Goal: Find contact information: Find contact information

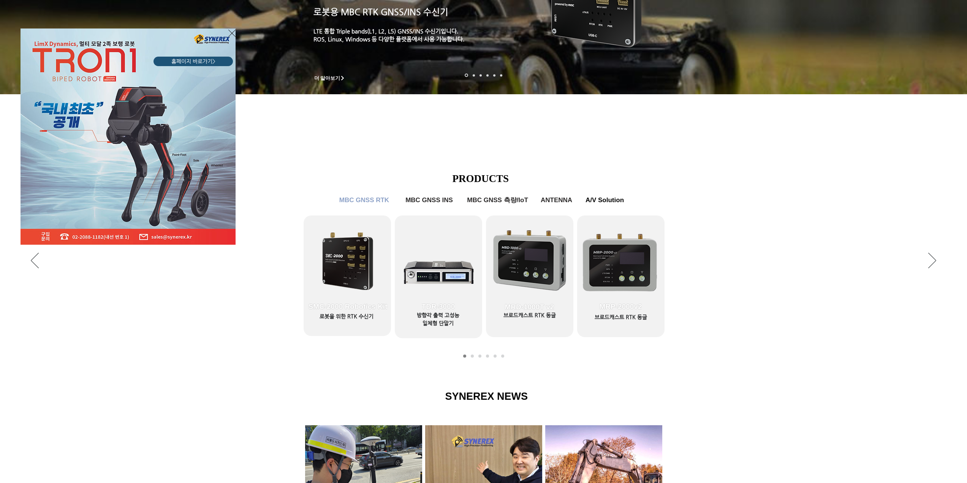
click at [231, 32] on icon "사이트로 돌아가기" at bounding box center [231, 32] width 7 height 9
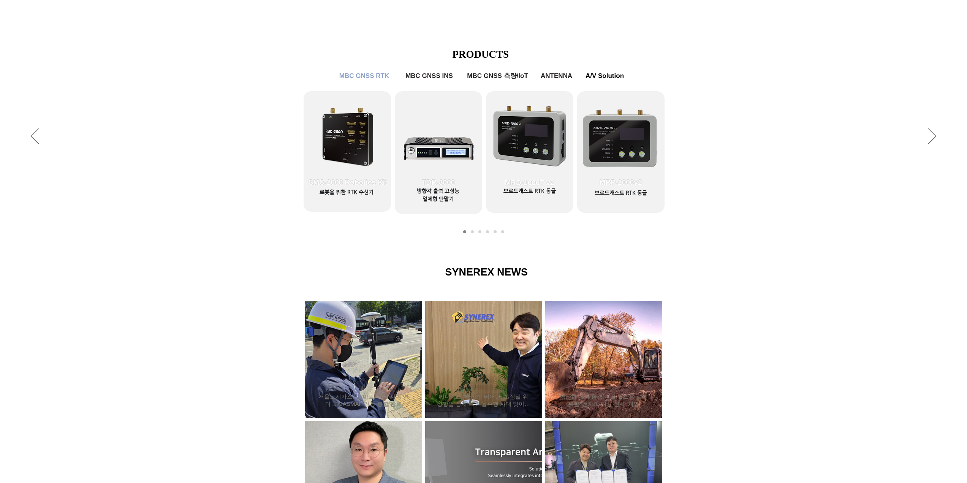
scroll to position [418, 0]
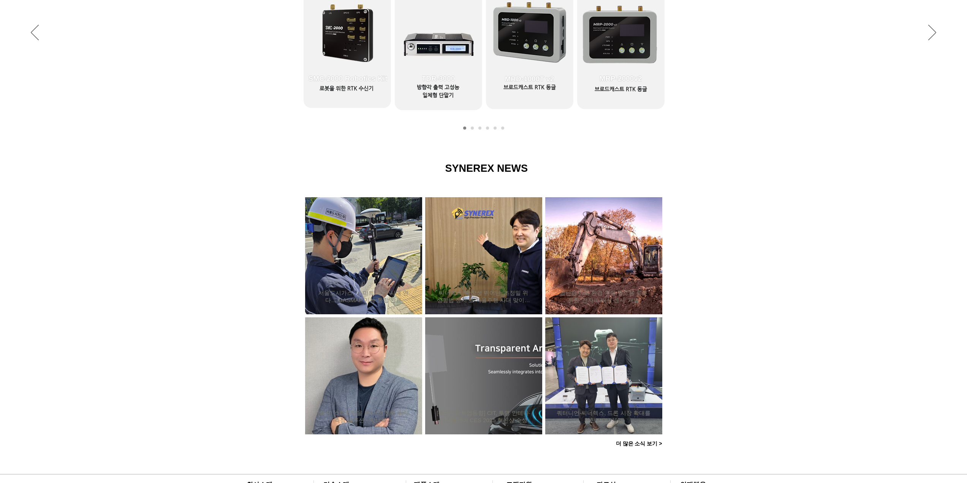
drag, startPoint x: 178, startPoint y: 212, endPoint x: 151, endPoint y: 186, distance: 37.1
click at [151, 186] on div at bounding box center [483, 298] width 967 height 323
drag, startPoint x: 151, startPoint y: 186, endPoint x: 158, endPoint y: 159, distance: 27.9
click at [158, 159] on div at bounding box center [483, 298] width 967 height 323
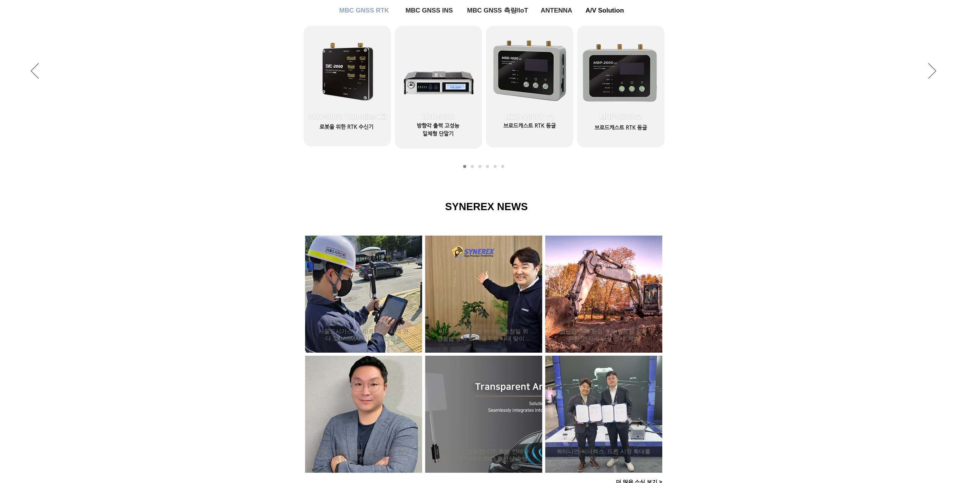
scroll to position [380, 0]
drag, startPoint x: 156, startPoint y: 148, endPoint x: 157, endPoint y: 142, distance: 6.2
click at [157, 142] on div "슬라이드쇼" at bounding box center [483, 71] width 967 height 209
drag, startPoint x: 157, startPoint y: 142, endPoint x: 158, endPoint y: 131, distance: 11.0
click at [158, 131] on div "슬라이드쇼" at bounding box center [483, 71] width 967 height 209
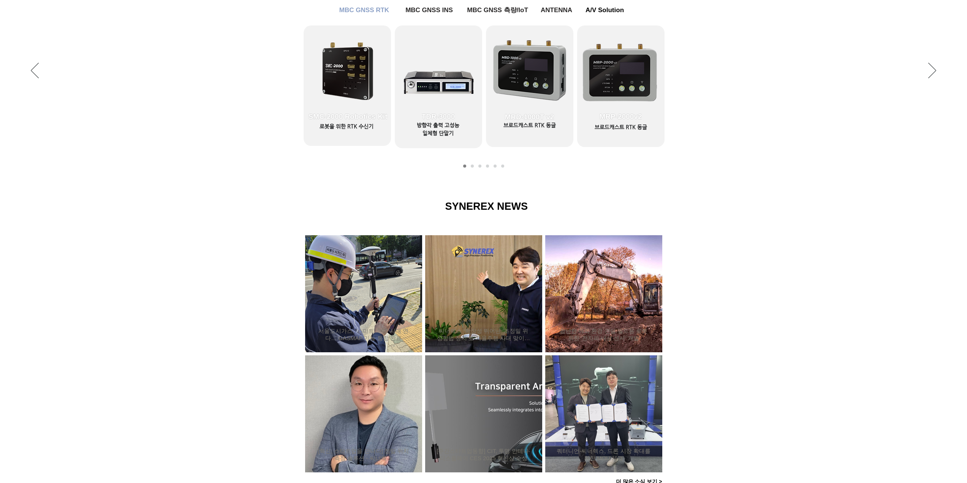
drag, startPoint x: 156, startPoint y: 150, endPoint x: 160, endPoint y: 133, distance: 17.1
click at [160, 133] on div "슬라이드쇼" at bounding box center [483, 71] width 967 height 209
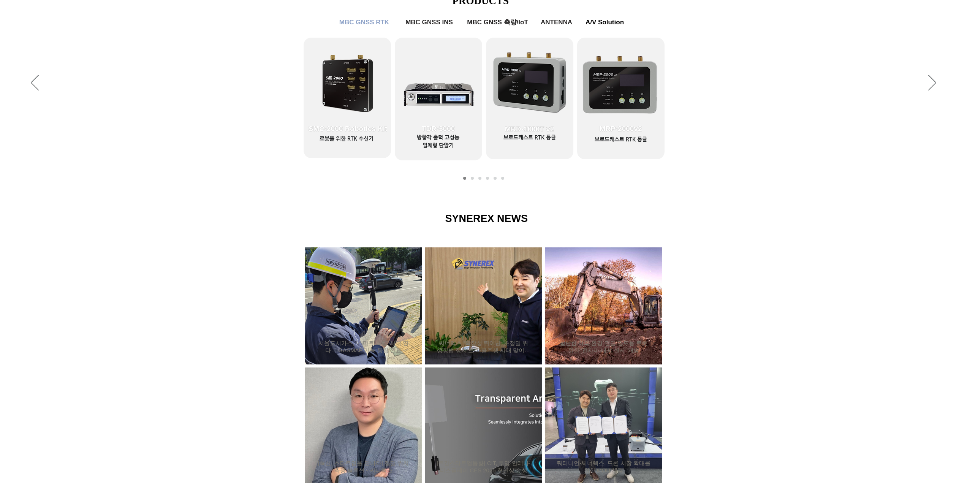
scroll to position [406, 0]
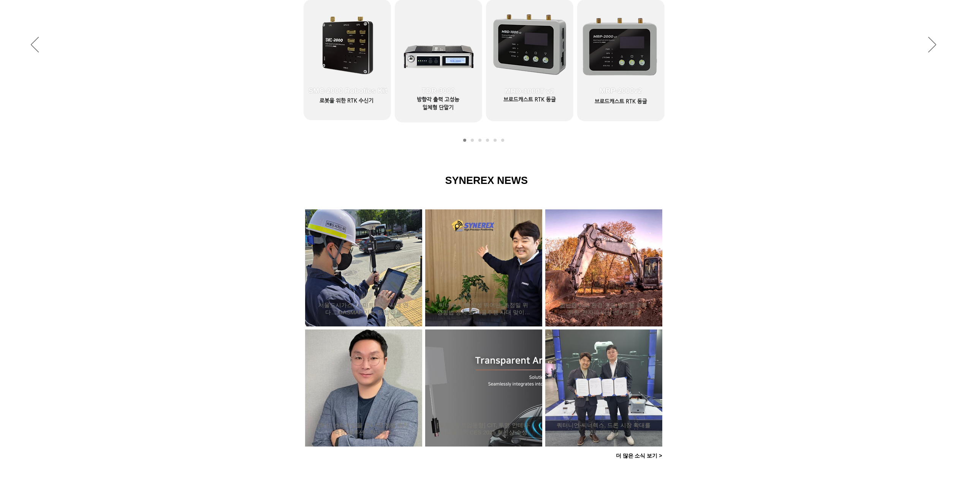
drag, startPoint x: 156, startPoint y: 150, endPoint x: 157, endPoint y: 138, distance: 12.2
click at [157, 138] on div "슬라이드쇼" at bounding box center [483, 45] width 967 height 209
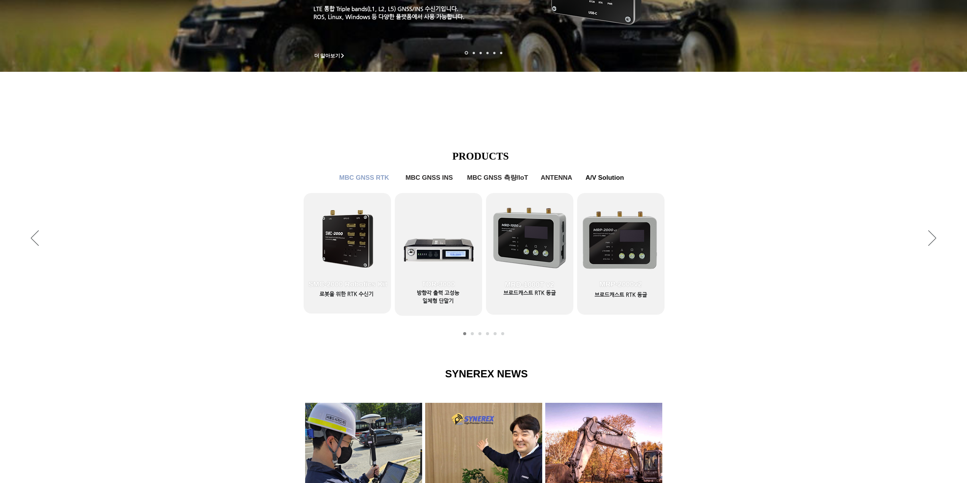
scroll to position [216, 0]
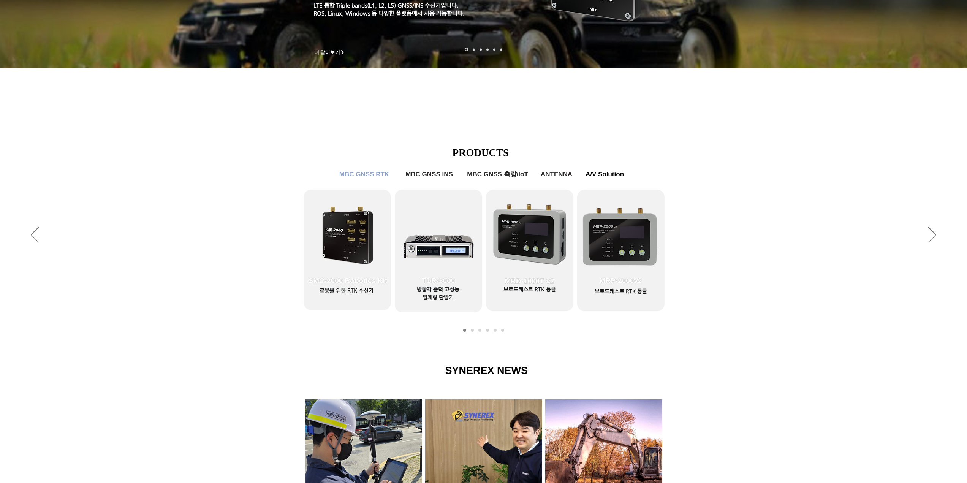
drag, startPoint x: 152, startPoint y: 151, endPoint x: 156, endPoint y: 135, distance: 16.1
click at [156, 135] on div "슬라이드쇼" at bounding box center [483, 235] width 967 height 209
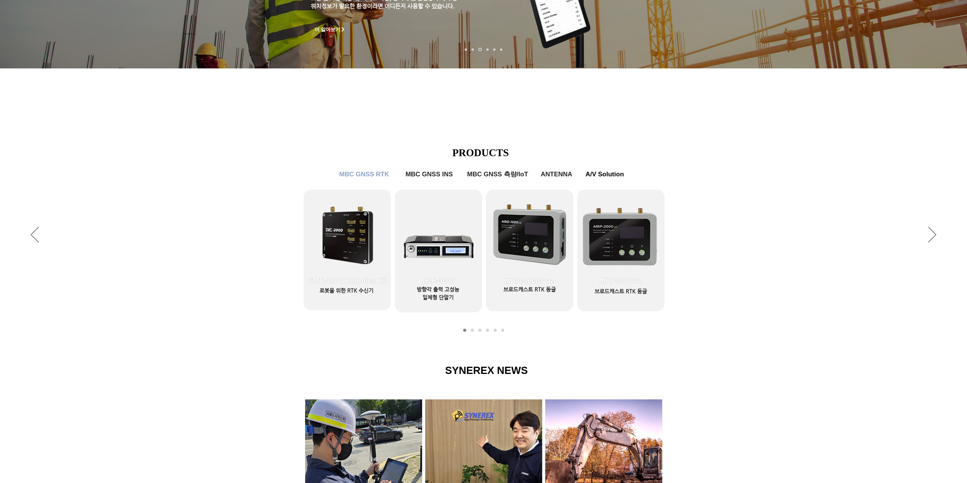
drag, startPoint x: 135, startPoint y: 167, endPoint x: 133, endPoint y: 157, distance: 10.1
click at [133, 157] on div "슬라이드쇼" at bounding box center [483, 235] width 967 height 209
drag, startPoint x: 133, startPoint y: 156, endPoint x: 133, endPoint y: 150, distance: 6.8
click at [133, 150] on div "슬라이드쇼" at bounding box center [483, 235] width 967 height 209
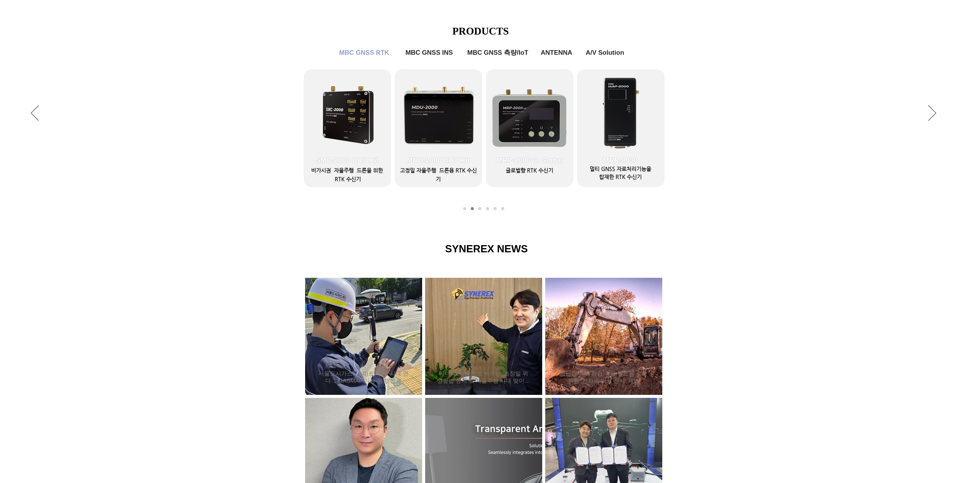
scroll to position [0, 0]
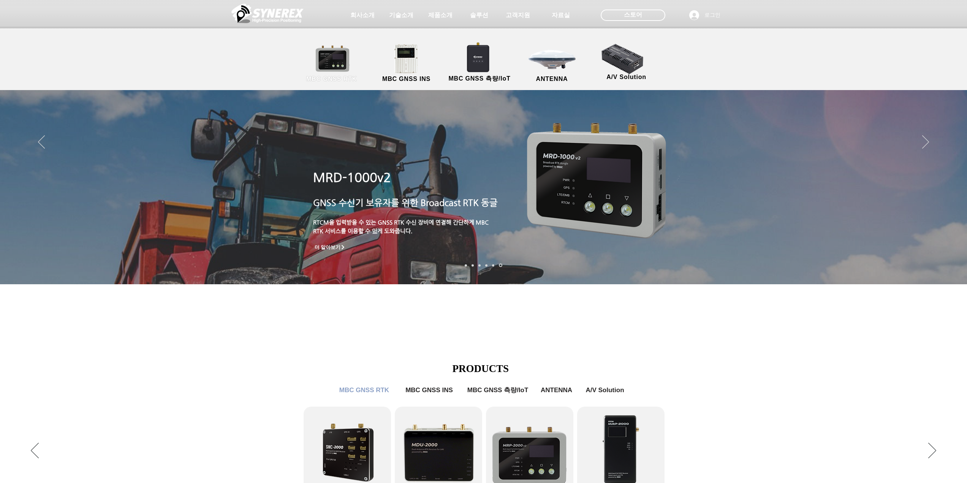
click at [341, 62] on link "MBC GNSS RTK" at bounding box center [331, 64] width 68 height 40
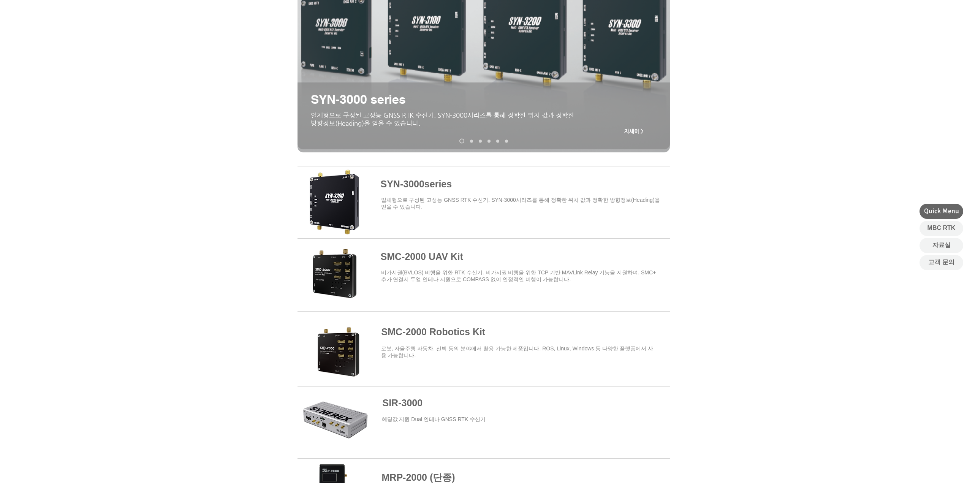
scroll to position [152, 0]
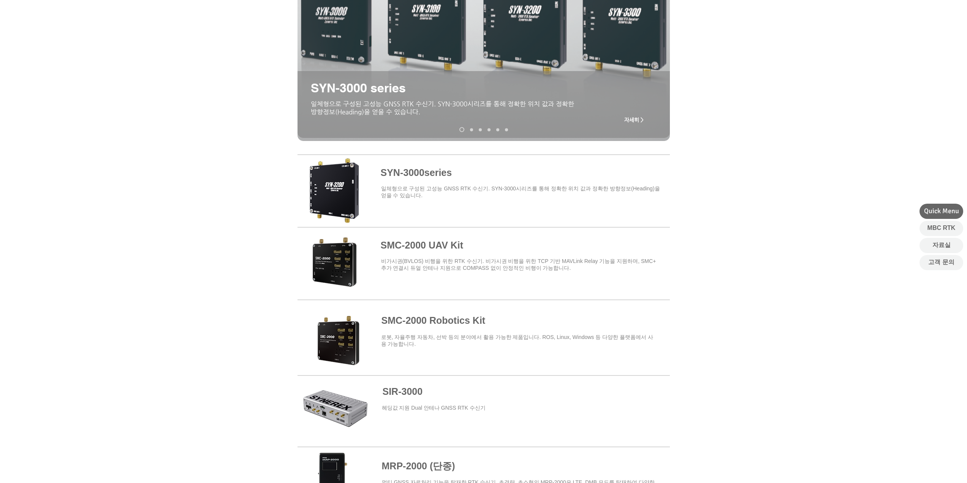
click at [414, 174] on span at bounding box center [483, 189] width 372 height 66
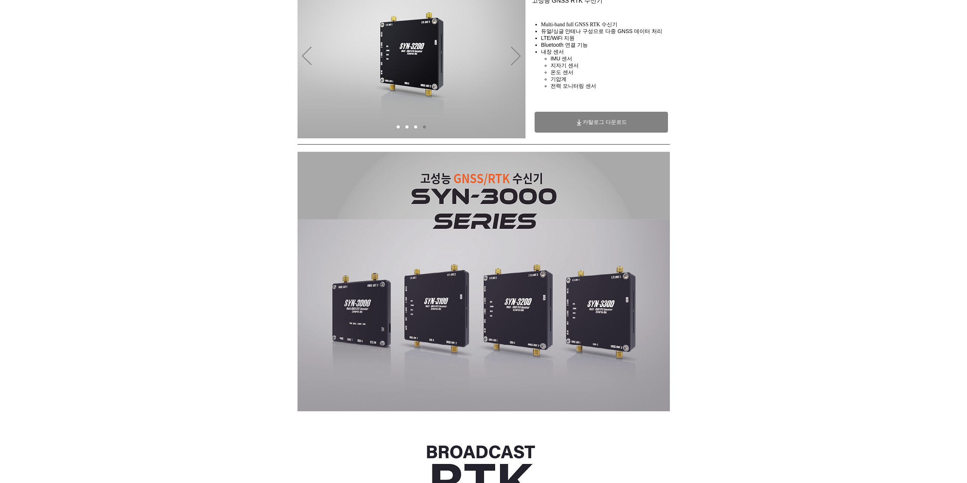
scroll to position [152, 0]
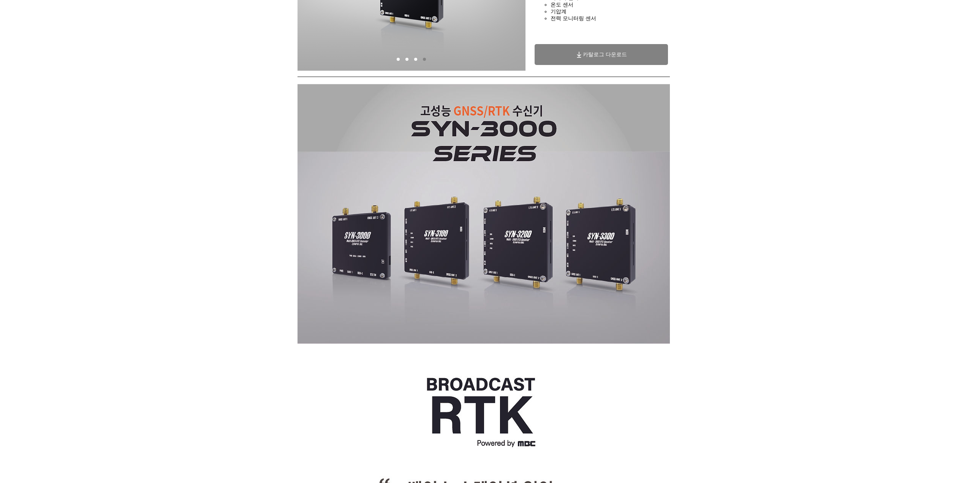
drag, startPoint x: 170, startPoint y: 145, endPoint x: 171, endPoint y: 139, distance: 5.4
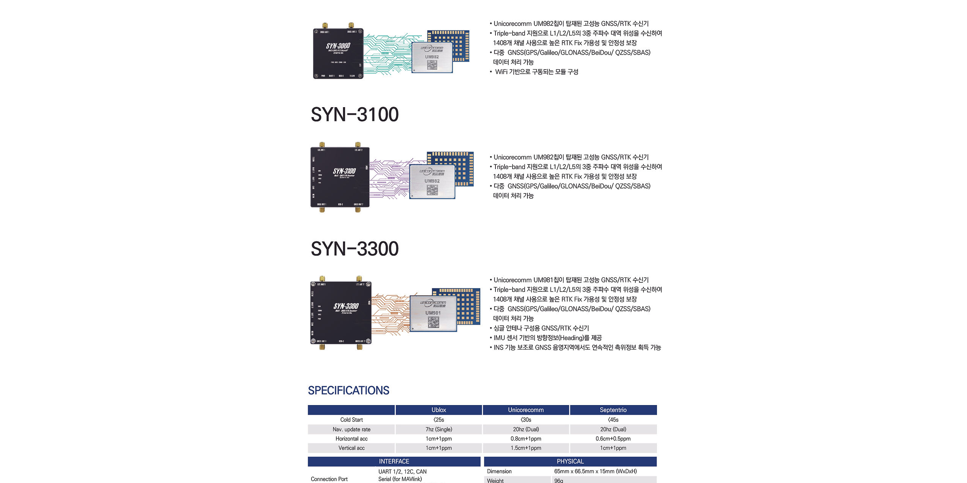
scroll to position [2043, 0]
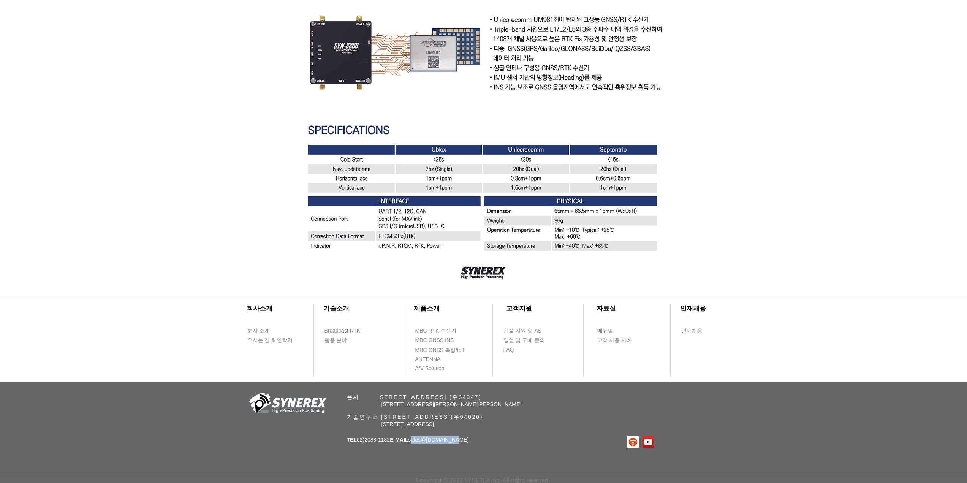
drag, startPoint x: 465, startPoint y: 439, endPoint x: 421, endPoint y: 442, distance: 44.5
click at [421, 442] on p "TEL 02)[PHONE_NUMBER] E-MAIL sales @[DOMAIN_NAME]" at bounding box center [408, 440] width 122 height 8
copy span "sales @[DOMAIN_NAME]"
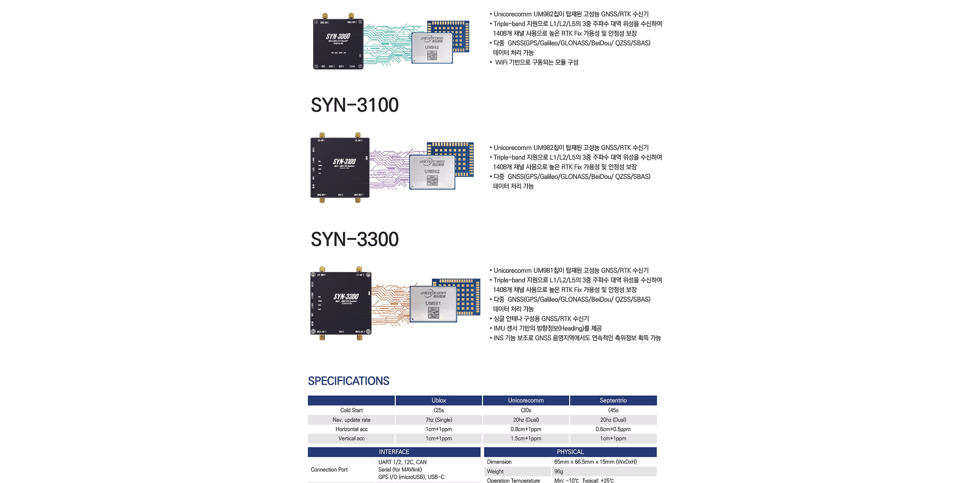
scroll to position [1777, 0]
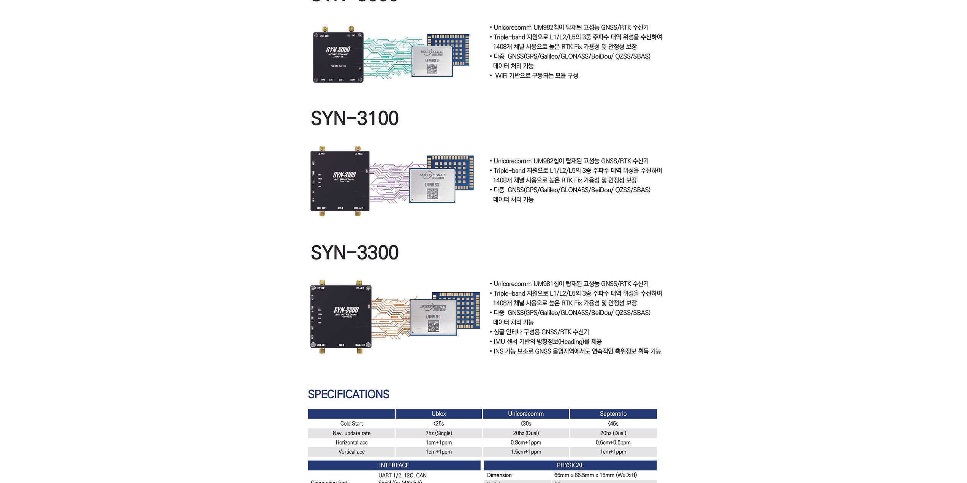
drag, startPoint x: 126, startPoint y: 121, endPoint x: 130, endPoint y: 99, distance: 22.7
drag, startPoint x: 130, startPoint y: 99, endPoint x: 129, endPoint y: 87, distance: 12.2
drag, startPoint x: 128, startPoint y: 92, endPoint x: 128, endPoint y: 85, distance: 6.8
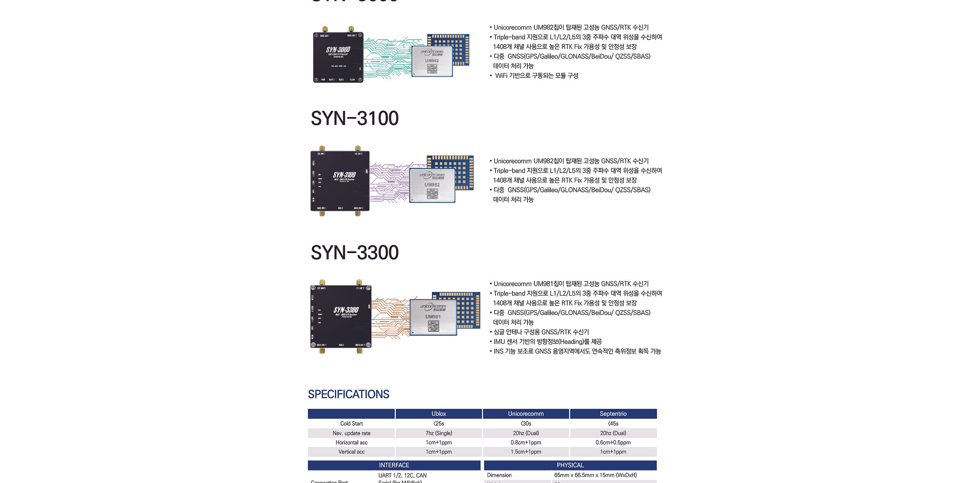
drag, startPoint x: 128, startPoint y: 85, endPoint x: 128, endPoint y: 76, distance: 8.7
drag, startPoint x: 126, startPoint y: 86, endPoint x: 139, endPoint y: 46, distance: 42.2
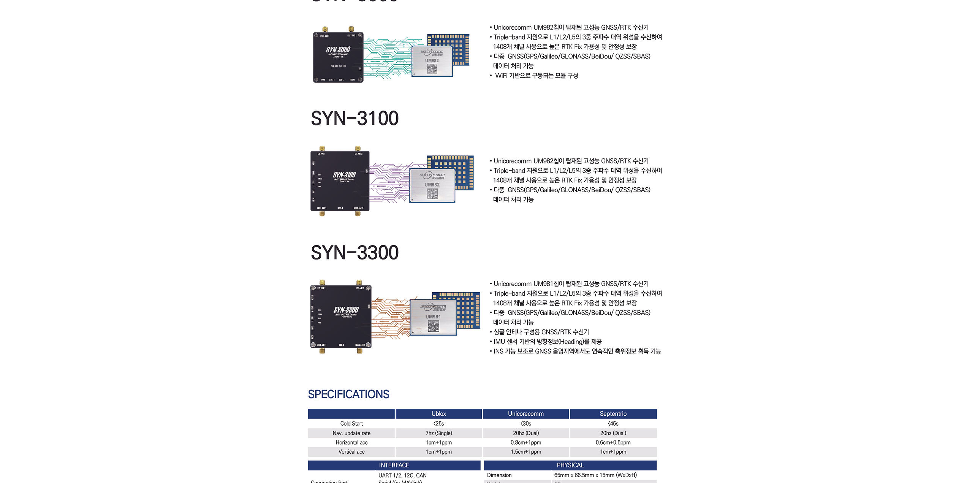
drag, startPoint x: 137, startPoint y: 79, endPoint x: 137, endPoint y: 74, distance: 4.6
drag, startPoint x: 136, startPoint y: 102, endPoint x: 136, endPoint y: 93, distance: 9.1
drag, startPoint x: 134, startPoint y: 118, endPoint x: 147, endPoint y: 84, distance: 36.5
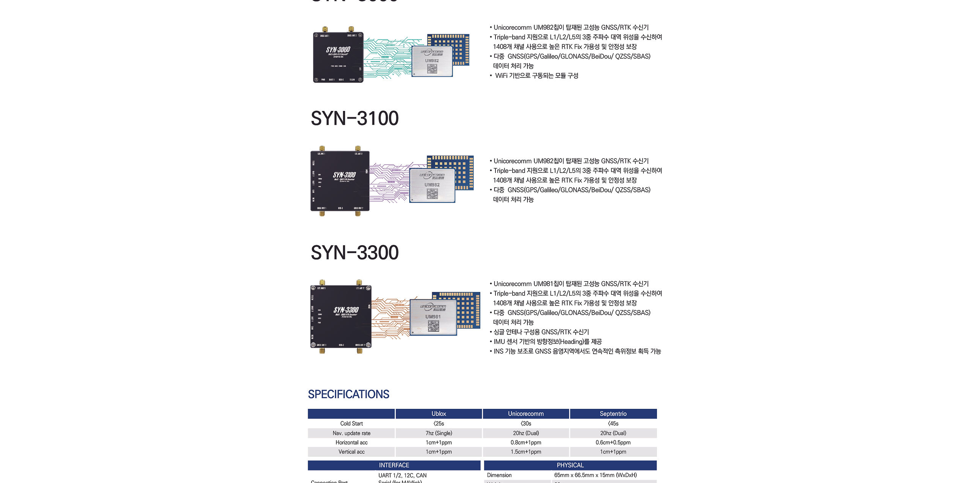
drag, startPoint x: 147, startPoint y: 86, endPoint x: 147, endPoint y: 75, distance: 11.0
drag, startPoint x: 140, startPoint y: 98, endPoint x: 141, endPoint y: 93, distance: 5.3
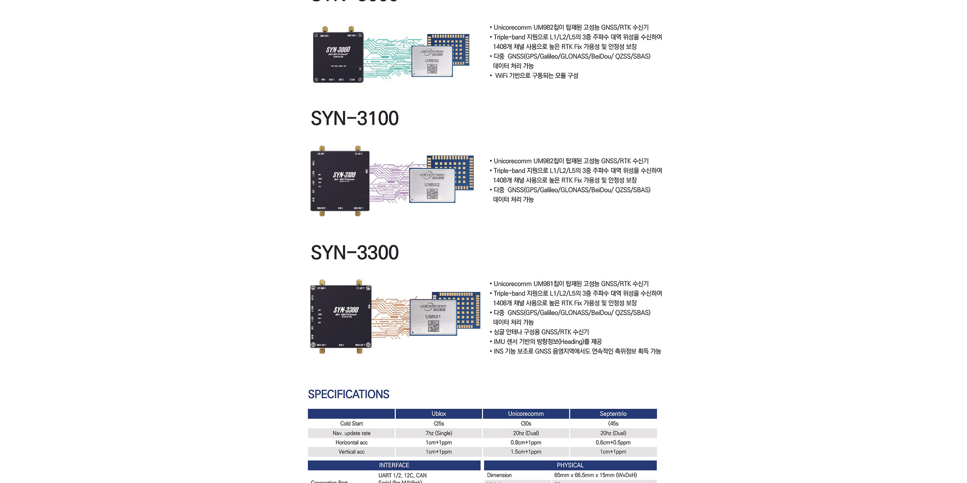
drag, startPoint x: 141, startPoint y: 93, endPoint x: 129, endPoint y: 102, distance: 14.7
drag, startPoint x: 121, startPoint y: 112, endPoint x: 126, endPoint y: 103, distance: 10.6
drag, startPoint x: 125, startPoint y: 104, endPoint x: 126, endPoint y: 92, distance: 11.9
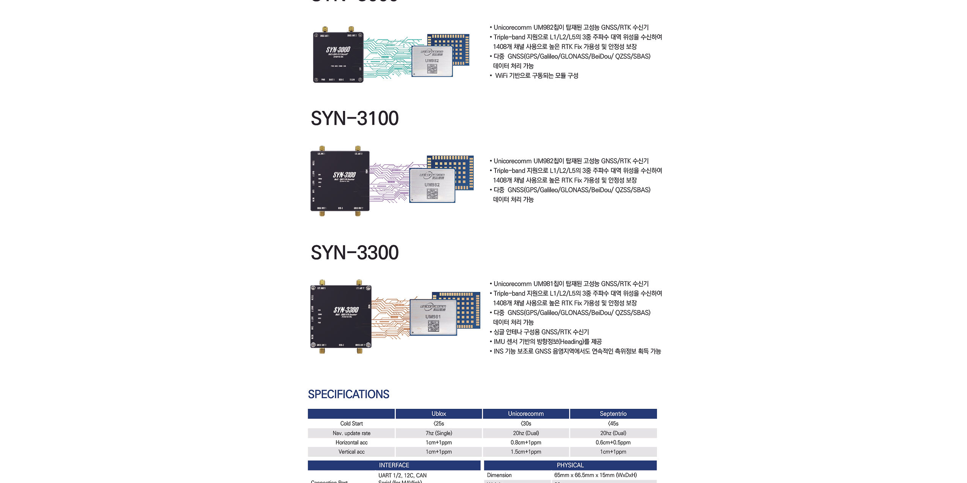
drag, startPoint x: 136, startPoint y: 154, endPoint x: 136, endPoint y: 145, distance: 9.5
drag, startPoint x: 347, startPoint y: 171, endPoint x: 273, endPoint y: 163, distance: 75.2
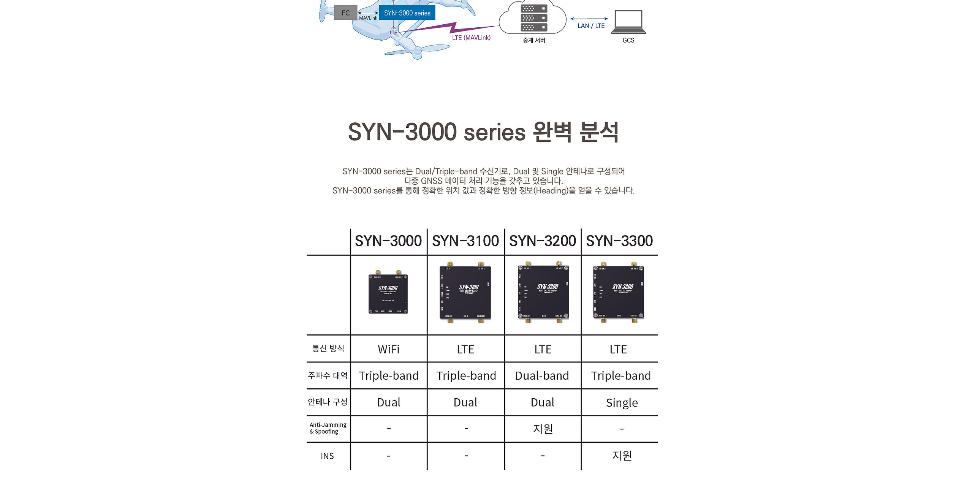
scroll to position [1283, 0]
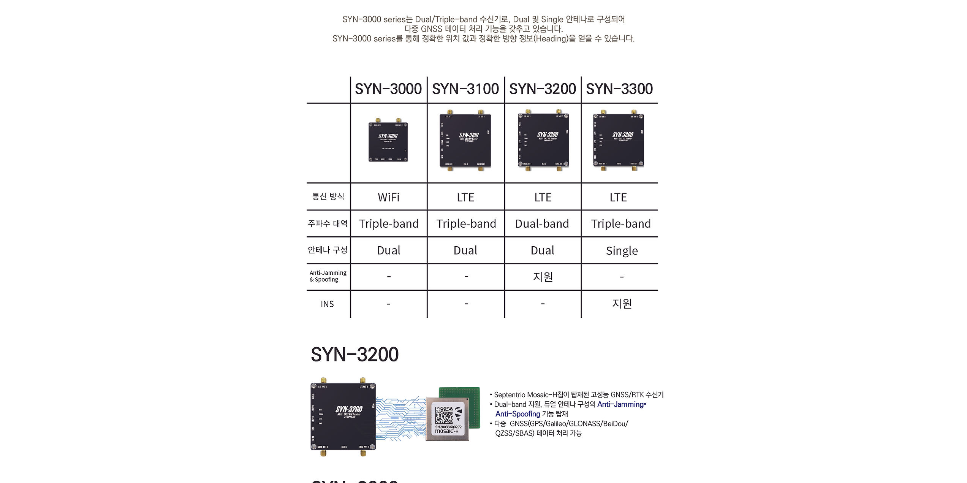
drag, startPoint x: 172, startPoint y: 140, endPoint x: 174, endPoint y: 126, distance: 13.6
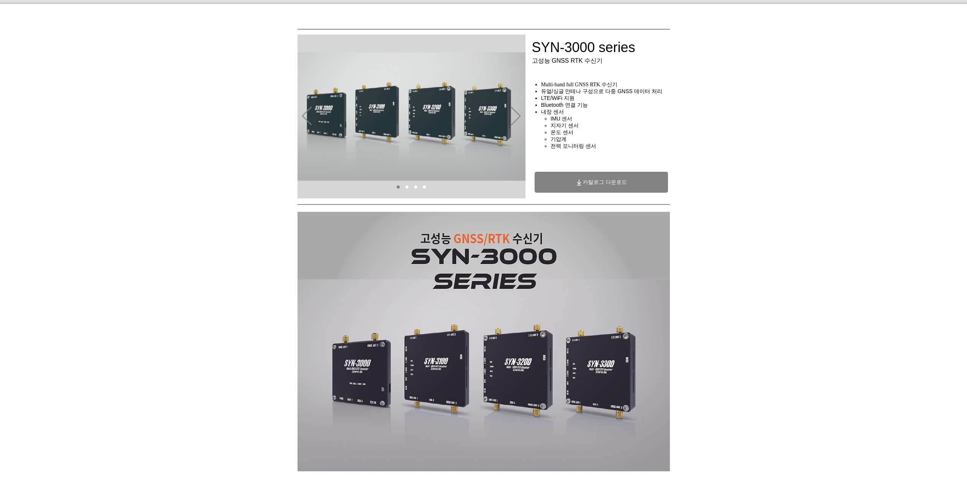
scroll to position [38, 0]
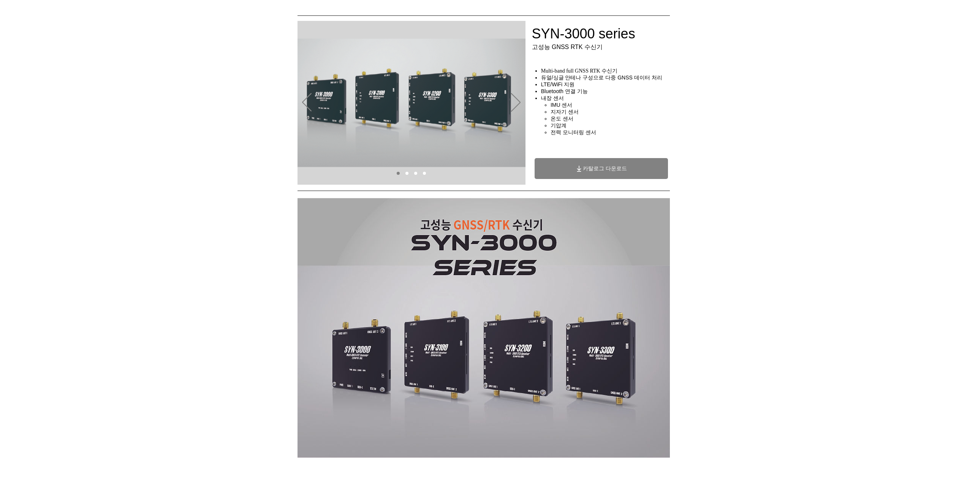
click at [583, 171] on span "카탈로그 다운로드" at bounding box center [605, 168] width 44 height 7
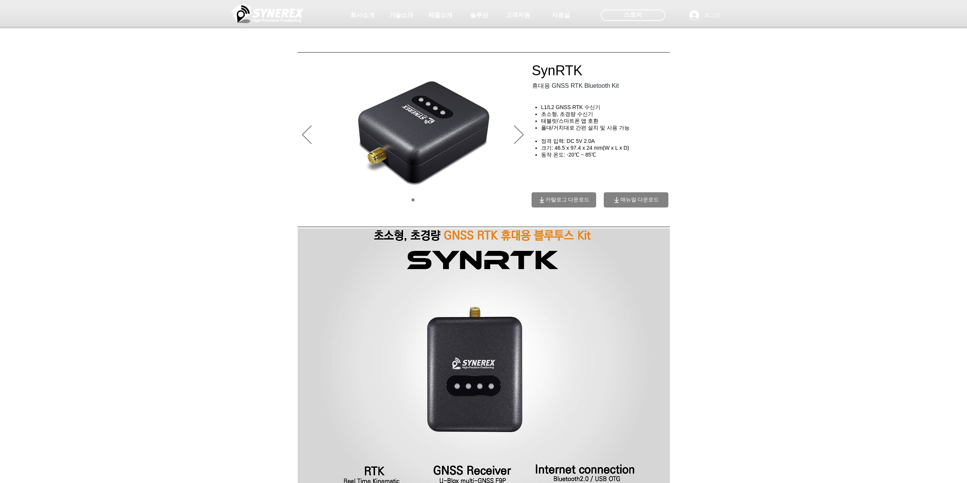
drag, startPoint x: 0, startPoint y: 0, endPoint x: 133, endPoint y: 140, distance: 193.4
click at [133, 140] on div "main content" at bounding box center [483, 167] width 967 height 102
drag, startPoint x: 133, startPoint y: 128, endPoint x: 135, endPoint y: 121, distance: 7.6
click at [135, 121] on div "main content" at bounding box center [483, 167] width 967 height 102
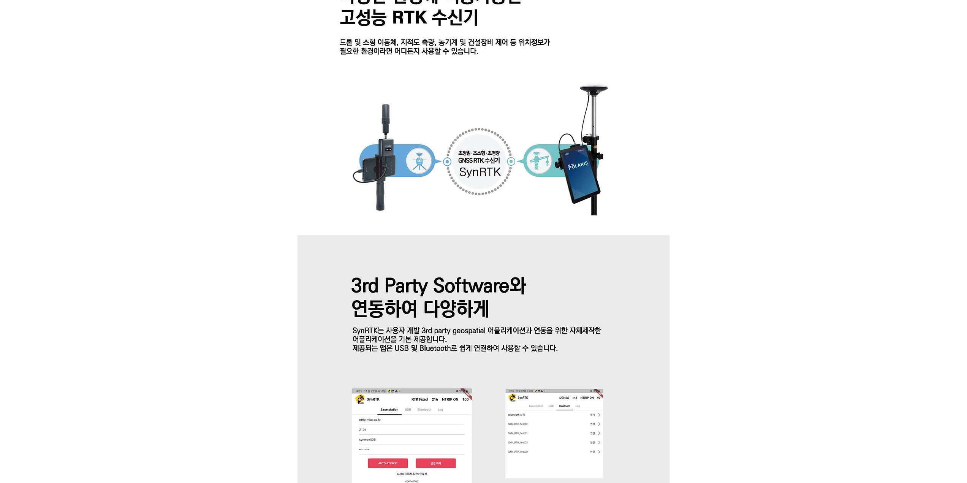
scroll to position [949, 0]
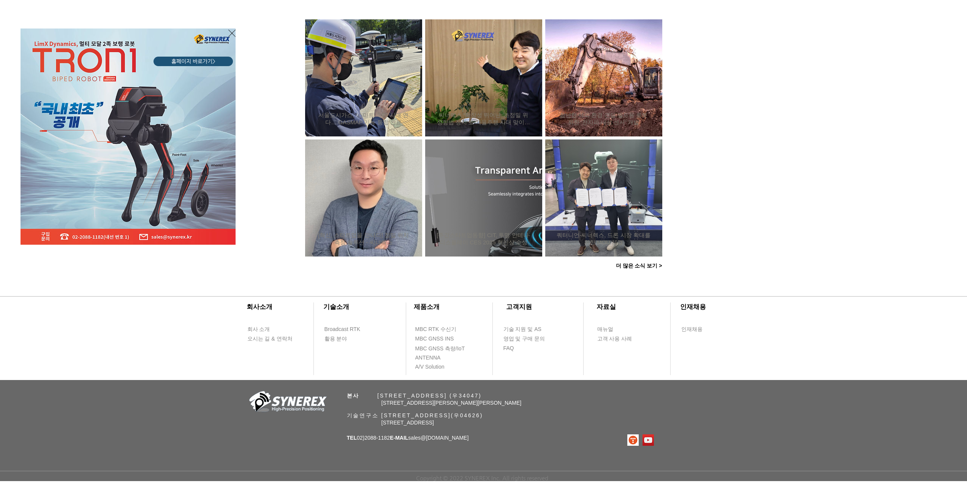
drag, startPoint x: 729, startPoint y: 127, endPoint x: 647, endPoint y: 121, distance: 82.3
click at [729, 126] on div "LimX Dinamics" at bounding box center [483, 241] width 967 height 483
click at [232, 32] on icon "사이트로 돌아가기" at bounding box center [231, 32] width 7 height 9
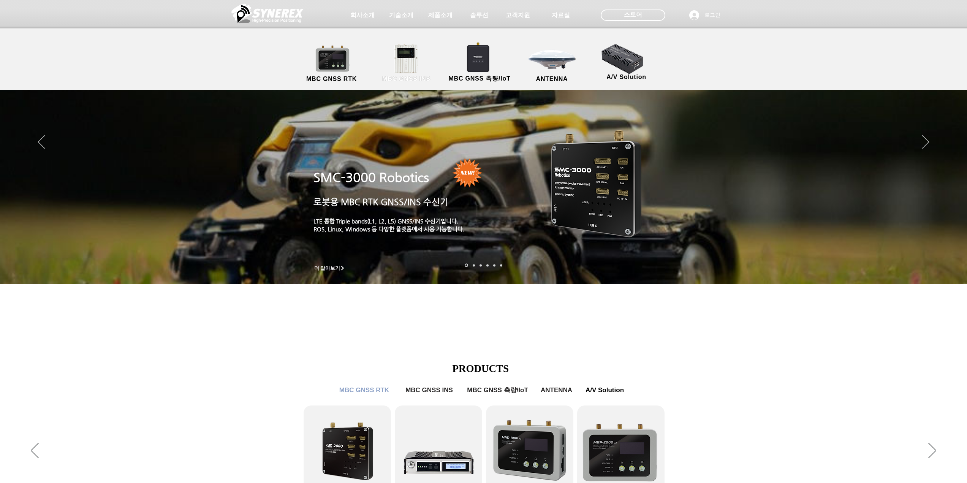
click at [396, 79] on span "MBC GNSS INS" at bounding box center [406, 79] width 48 height 7
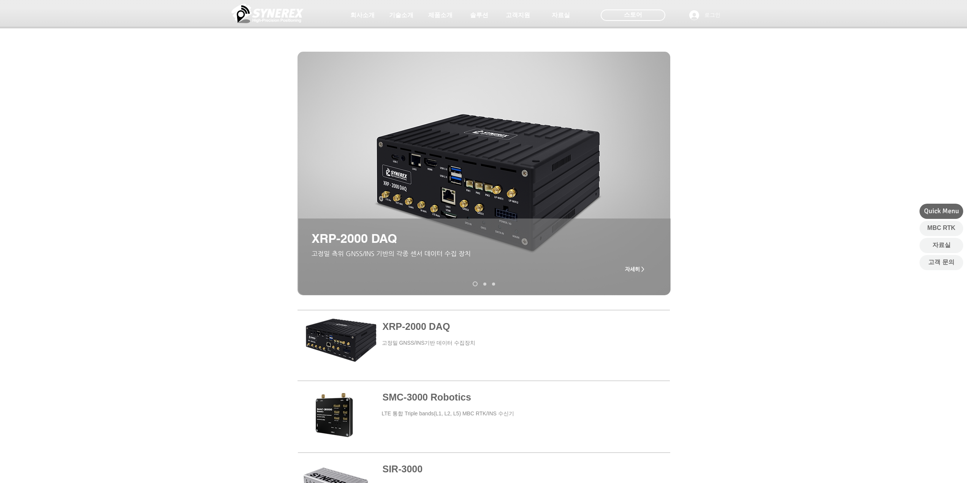
scroll to position [38, 0]
